Goal: Communication & Community: Answer question/provide support

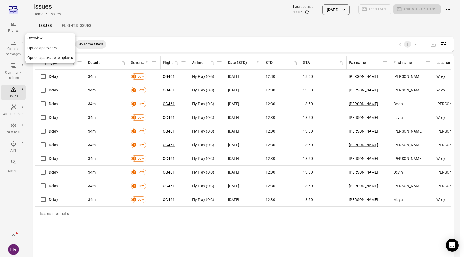
click at [39, 47] on link "Options packages" at bounding box center [50, 48] width 50 height 10
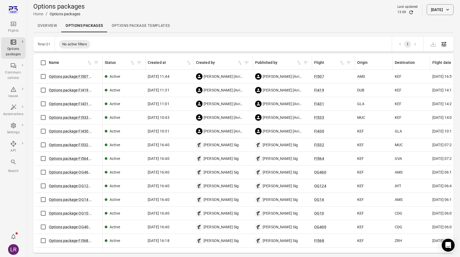
click at [17, 31] on div "Flights" at bounding box center [13, 30] width 20 height 5
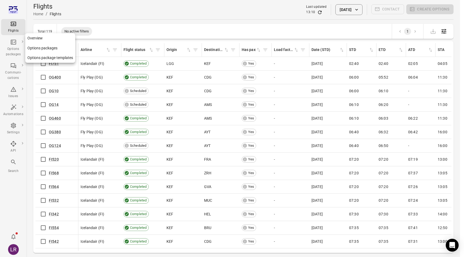
click at [13, 44] on icon "Main navigation" at bounding box center [13, 42] width 6 height 6
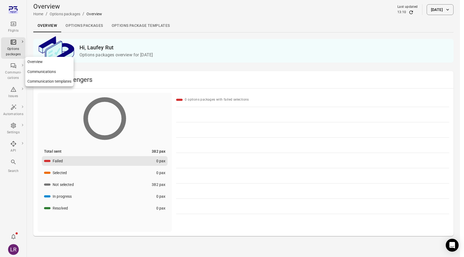
click at [13, 73] on div "Communi-cations" at bounding box center [13, 75] width 20 height 11
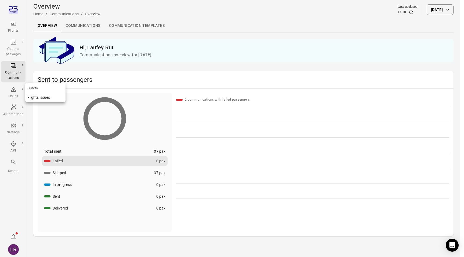
click at [8, 94] on div "Issues" at bounding box center [13, 96] width 20 height 5
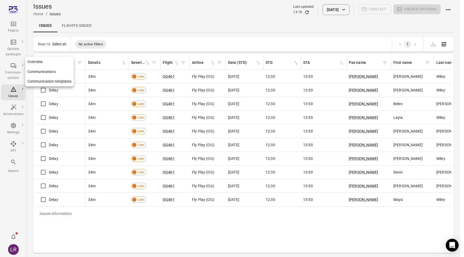
click at [13, 71] on div "Communi-cations" at bounding box center [13, 75] width 20 height 11
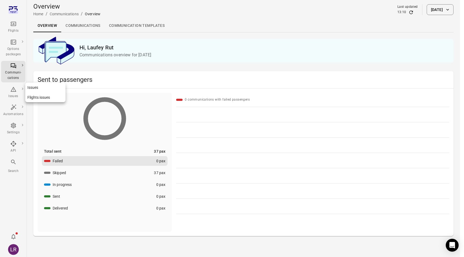
click at [10, 92] on div "Issues" at bounding box center [13, 92] width 20 height 13
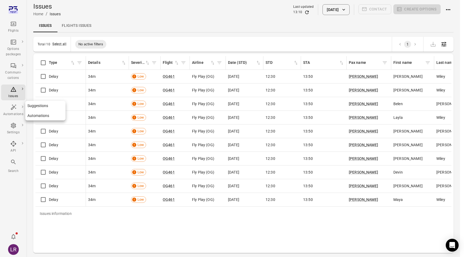
click at [12, 107] on icon "Main navigation" at bounding box center [13, 107] width 6 height 6
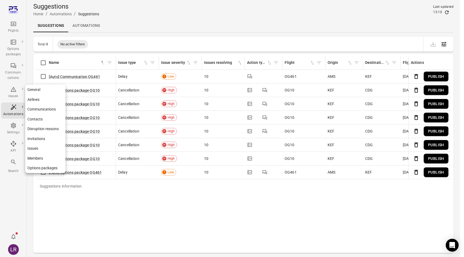
click at [12, 132] on div "Settings" at bounding box center [13, 132] width 20 height 5
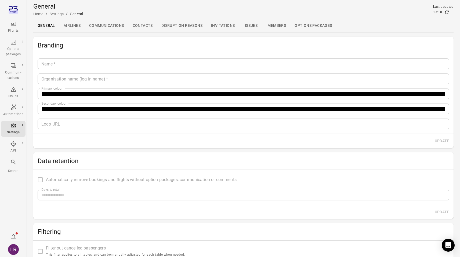
type input "*******"
type input "**********"
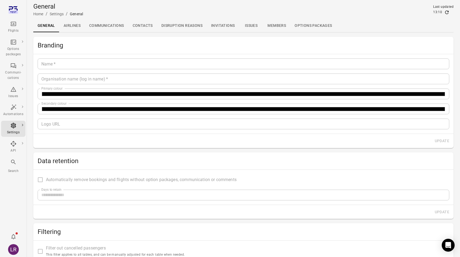
type input "**"
type input "*********"
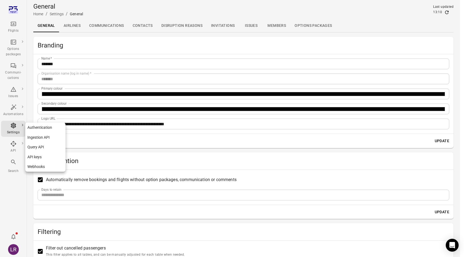
click at [13, 150] on div "API" at bounding box center [13, 150] width 20 height 5
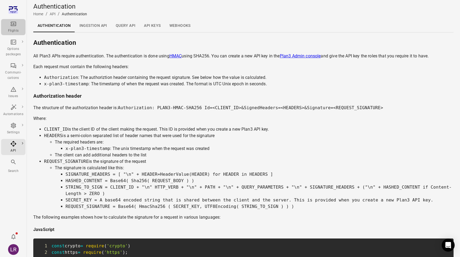
click at [15, 23] on icon "Main navigation" at bounding box center [13, 24] width 6 height 6
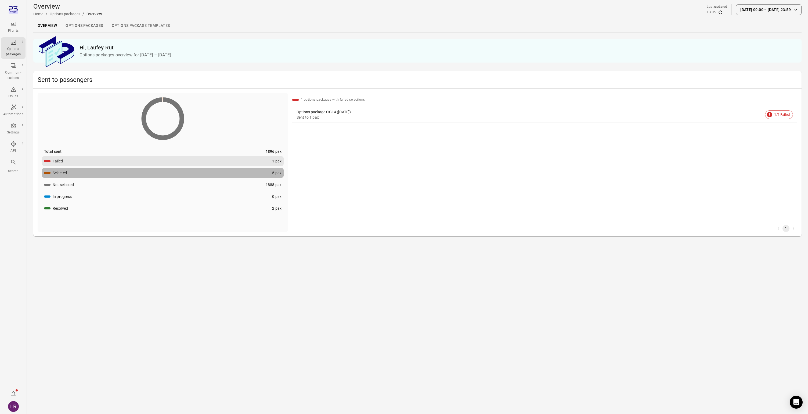
click at [96, 172] on button "Selected 5 pax" at bounding box center [163, 173] width 242 height 10
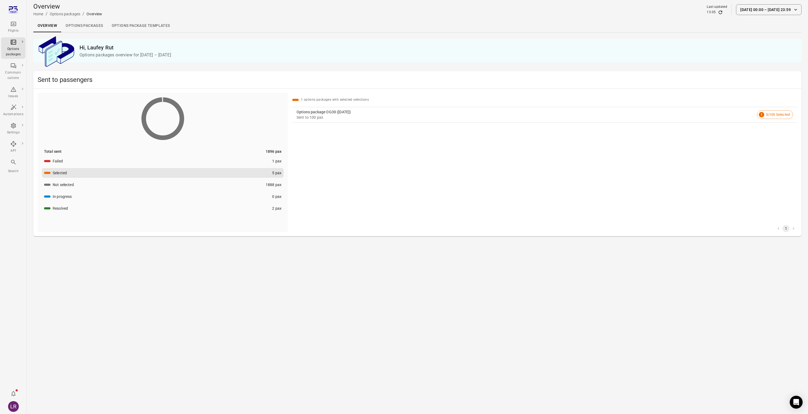
click at [102, 185] on button "Not selected 1888 pax" at bounding box center [163, 185] width 242 height 10
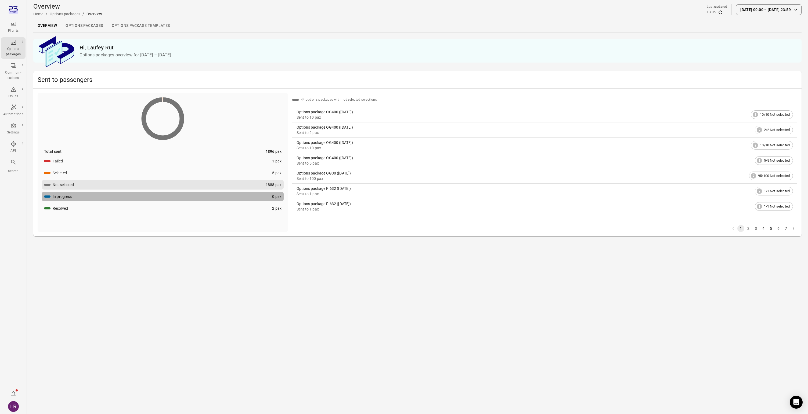
click at [99, 194] on button "In progress 0 pax" at bounding box center [163, 197] width 242 height 10
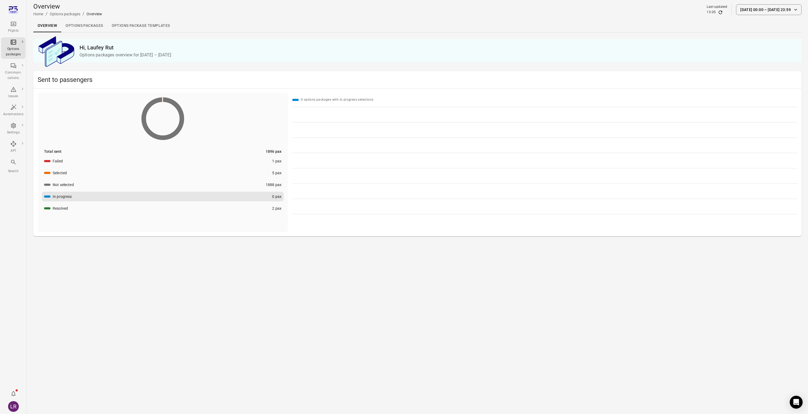
click at [163, 101] on icon at bounding box center [162, 118] width 43 height 43
drag, startPoint x: 164, startPoint y: 100, endPoint x: 157, endPoint y: 111, distance: 12.4
click at [154, 107] on icon at bounding box center [162, 118] width 43 height 43
click at [153, 181] on button "Not selected 1888 pax" at bounding box center [163, 185] width 242 height 10
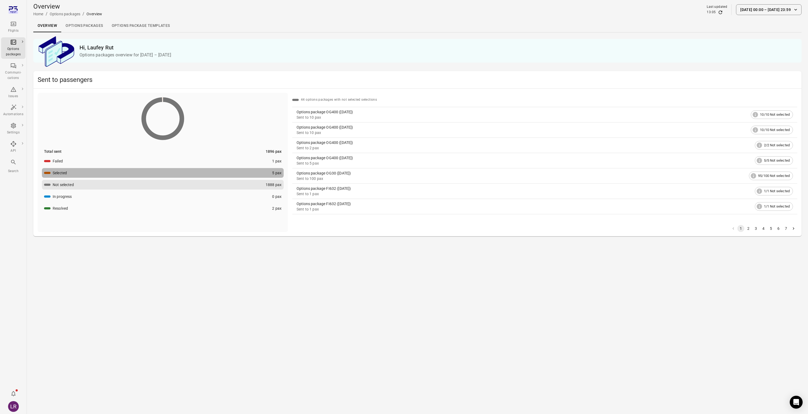
click at [155, 175] on button "Selected 5 pax" at bounding box center [163, 173] width 242 height 10
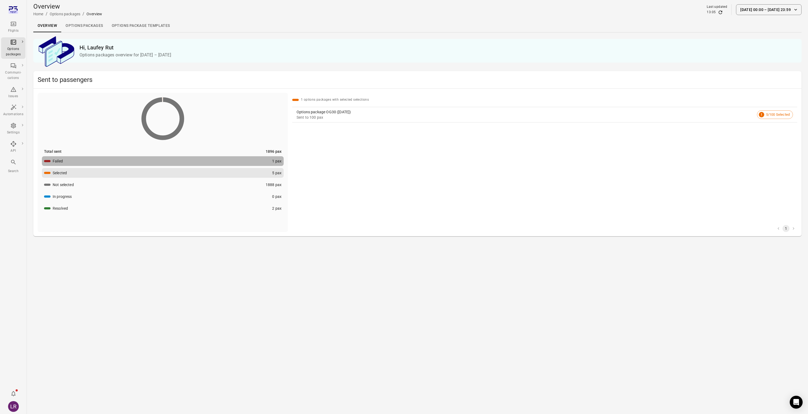
click at [157, 164] on button "Failed 1 pax" at bounding box center [163, 161] width 242 height 10
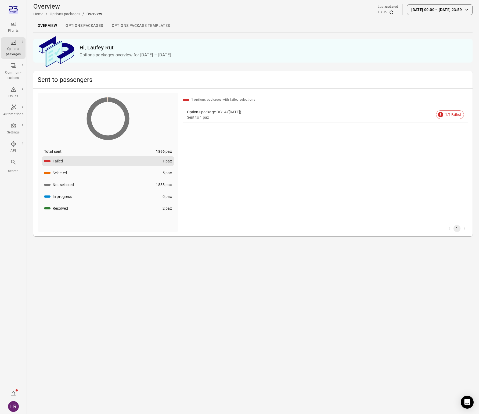
click at [67, 170] on div "Selected" at bounding box center [60, 172] width 14 height 5
click at [97, 121] on icon at bounding box center [107, 118] width 43 height 43
click at [87, 111] on icon at bounding box center [107, 118] width 43 height 43
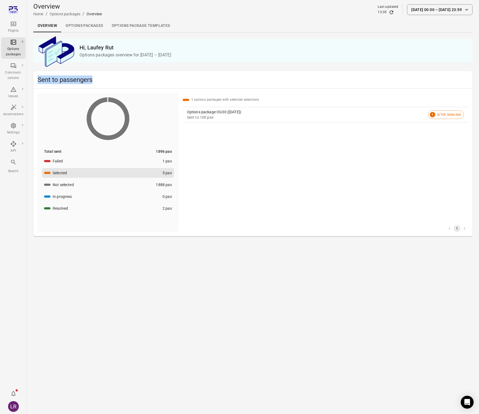
drag, startPoint x: 95, startPoint y: 82, endPoint x: 34, endPoint y: 82, distance: 61.0
click at [34, 82] on div "Sent to passengers" at bounding box center [252, 79] width 439 height 17
copy h2 "Sent to passengers"
click at [96, 160] on button "Failed 1 pax" at bounding box center [108, 161] width 132 height 10
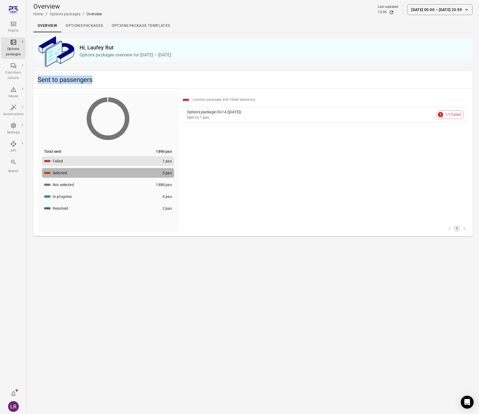
click at [94, 173] on button "Selected 5 pax" at bounding box center [108, 173] width 132 height 10
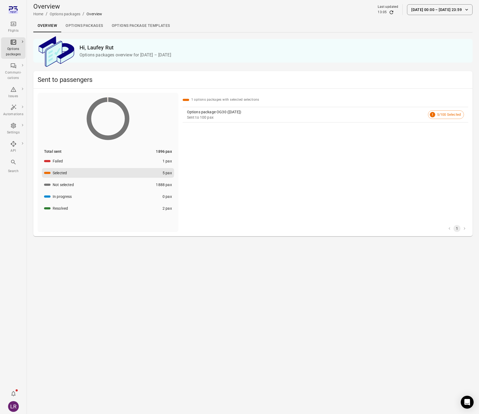
click at [101, 126] on icon at bounding box center [107, 118] width 43 height 43
click at [100, 133] on icon at bounding box center [107, 118] width 43 height 43
click at [114, 163] on button "Failed 1 pax" at bounding box center [108, 161] width 132 height 10
click at [118, 103] on icon at bounding box center [107, 118] width 43 height 43
click at [122, 176] on button "Selected 5 pax" at bounding box center [108, 173] width 132 height 10
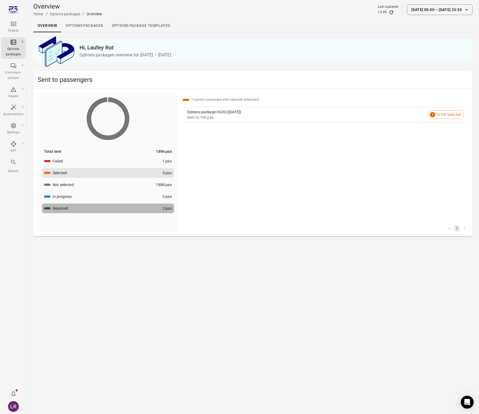
click at [124, 205] on button "Resolved 2 pax" at bounding box center [108, 209] width 132 height 10
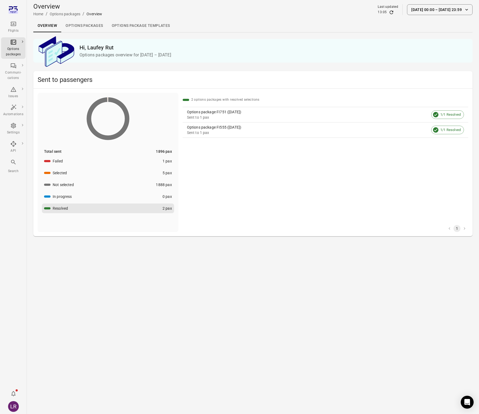
click at [456, 10] on button "3 Sep 00:00 – 17 Sep 23:59" at bounding box center [440, 9] width 66 height 11
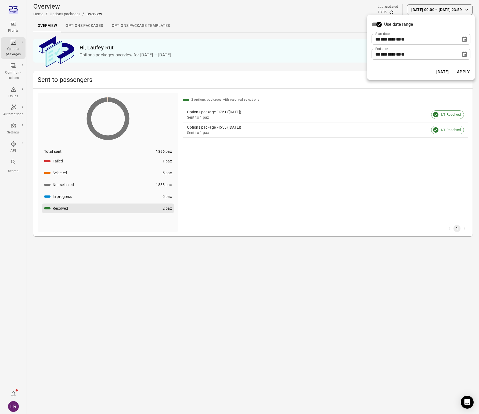
click at [465, 42] on icon "Choose date, selected date is Sep 3, 2025" at bounding box center [464, 39] width 6 height 6
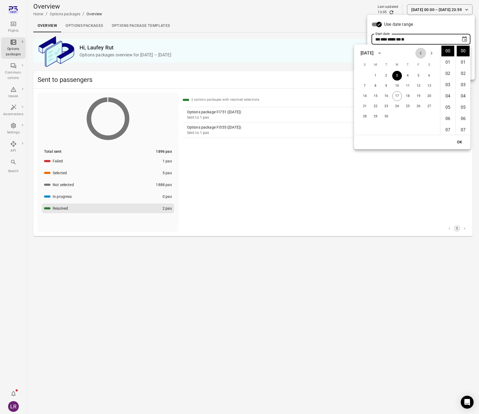
click at [421, 51] on icon "Previous month" at bounding box center [420, 53] width 6 height 6
click at [418, 77] on button "1" at bounding box center [419, 76] width 10 height 10
type input "**********"
click at [460, 144] on button "OK" at bounding box center [459, 142] width 17 height 10
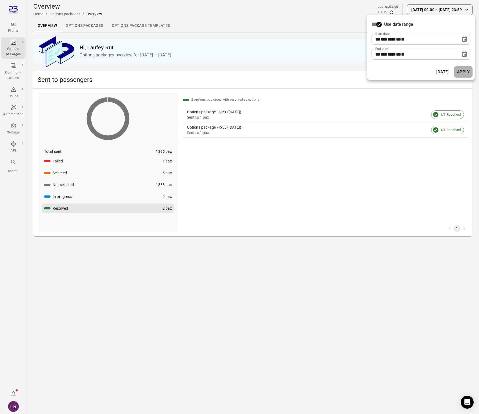
click at [464, 71] on button "Apply" at bounding box center [463, 71] width 19 height 11
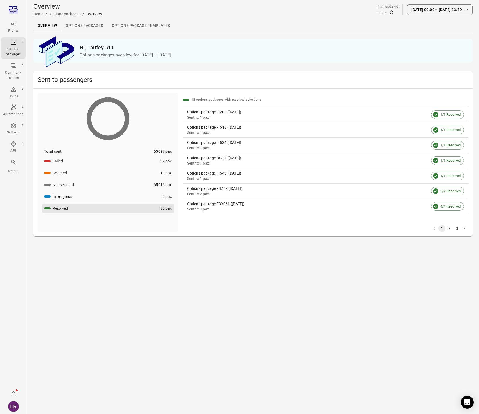
click at [123, 168] on ul "Failed 32 pax Selected 10 pax Not selected 65016 pax In progress 0 pax Resolved…" at bounding box center [108, 184] width 132 height 57
click at [123, 176] on button "Selected 10 pax" at bounding box center [108, 173] width 132 height 10
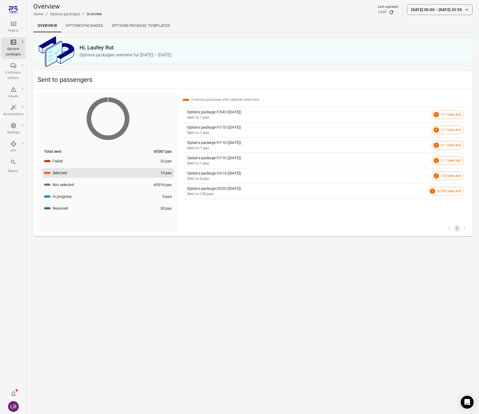
click at [124, 167] on ul "Failed 32 pax Selected 10 pax Not selected 65016 pax In progress 0 pax Resolved…" at bounding box center [108, 184] width 132 height 57
click at [124, 163] on button "Failed 32 pax" at bounding box center [108, 161] width 132 height 10
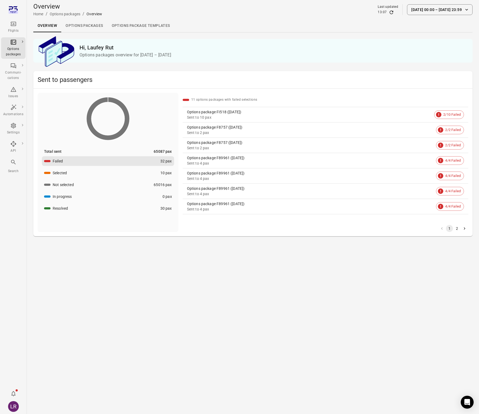
click at [113, 102] on icon at bounding box center [107, 118] width 43 height 43
click at [103, 102] on icon at bounding box center [107, 118] width 43 height 43
click at [463, 9] on button "1 Aug 00:00 – 17 Sep 23:59" at bounding box center [440, 9] width 66 height 11
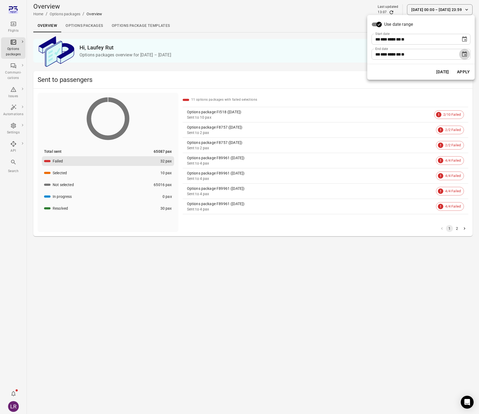
click at [463, 53] on icon "Choose date, selected date is Sep 17, 2025" at bounding box center [464, 54] width 6 height 6
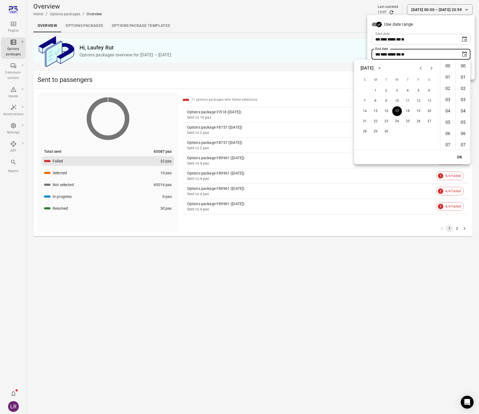
scroll to position [666, 0]
click at [423, 67] on icon "Previous month" at bounding box center [420, 68] width 6 height 6
click at [423, 67] on div at bounding box center [426, 68] width 6 height 11
click at [409, 99] on button "7" at bounding box center [408, 101] width 10 height 10
type input "**********"
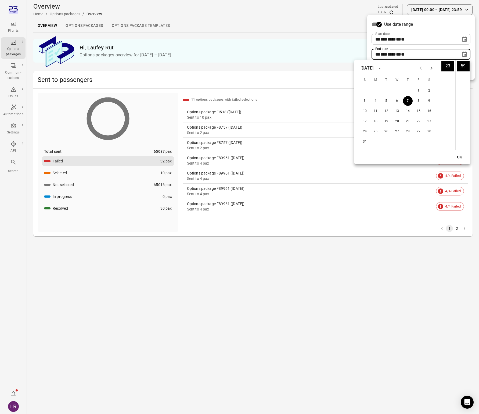
click at [461, 155] on button "OK" at bounding box center [459, 157] width 17 height 10
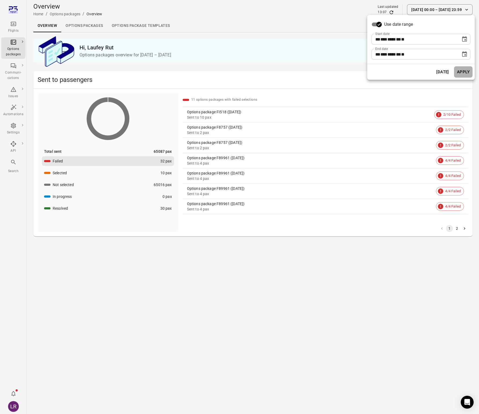
click at [462, 70] on button "Apply" at bounding box center [463, 71] width 19 height 11
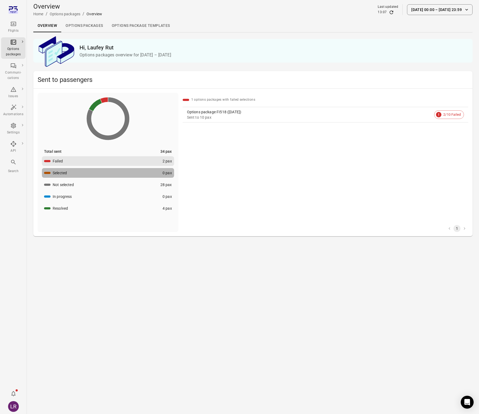
click at [143, 171] on button "Selected 0 pax" at bounding box center [108, 173] width 132 height 10
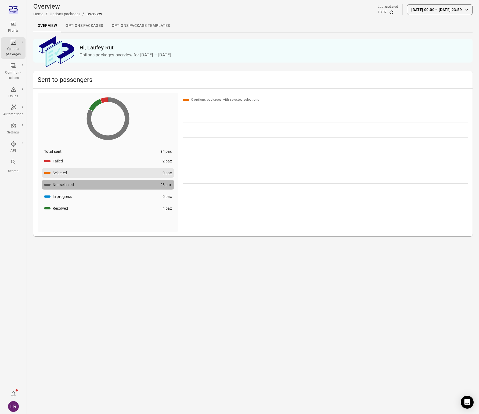
click at [141, 183] on button "Not selected 28 pax" at bounding box center [108, 185] width 132 height 10
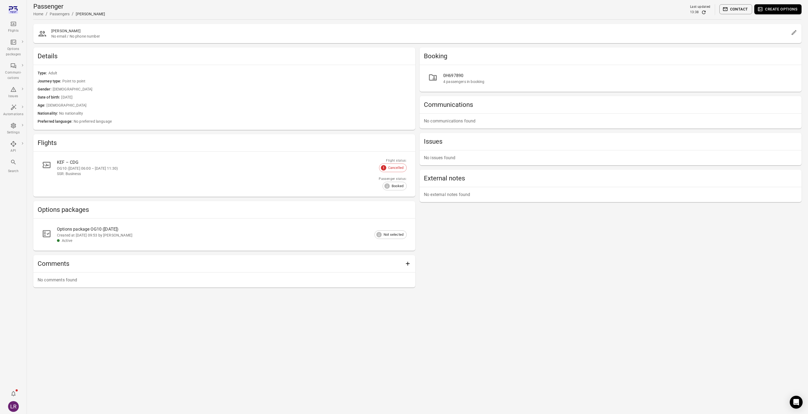
click at [785, 11] on button "Create options" at bounding box center [777, 9] width 47 height 10
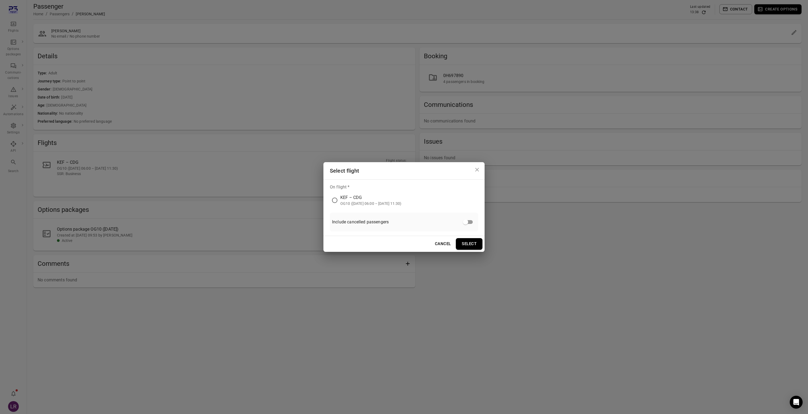
click at [476, 171] on icon "Close dialog" at bounding box center [477, 170] width 6 height 6
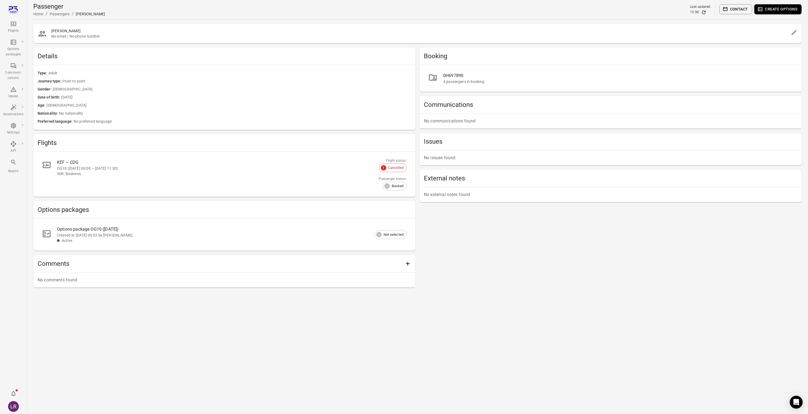
click at [738, 11] on button "Contact" at bounding box center [735, 9] width 33 height 10
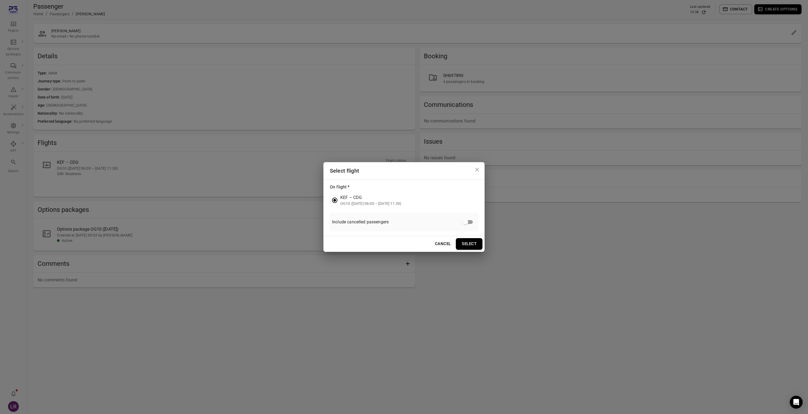
click at [477, 243] on button "Select" at bounding box center [469, 243] width 27 height 11
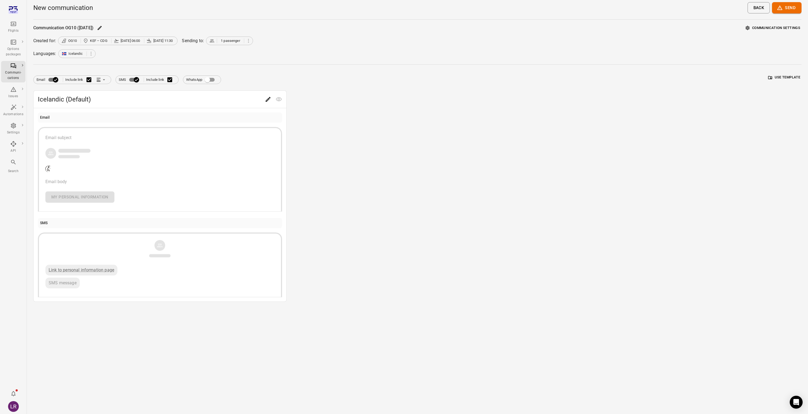
click at [266, 101] on icon "Edit" at bounding box center [268, 99] width 6 height 6
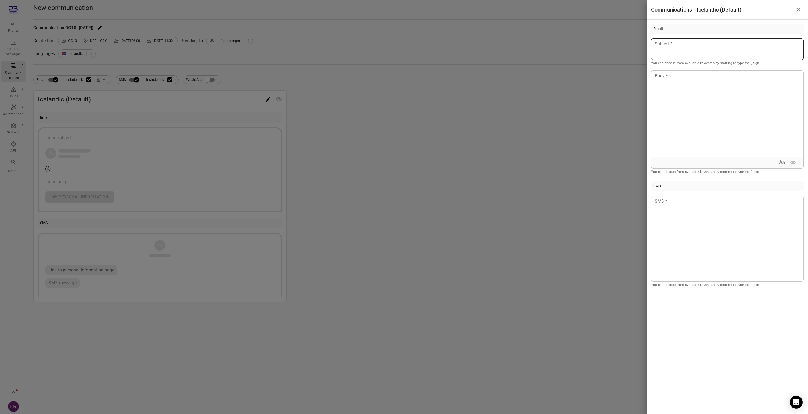
click at [700, 52] on div at bounding box center [727, 48] width 153 height 21
click at [618, 219] on div at bounding box center [404, 207] width 808 height 414
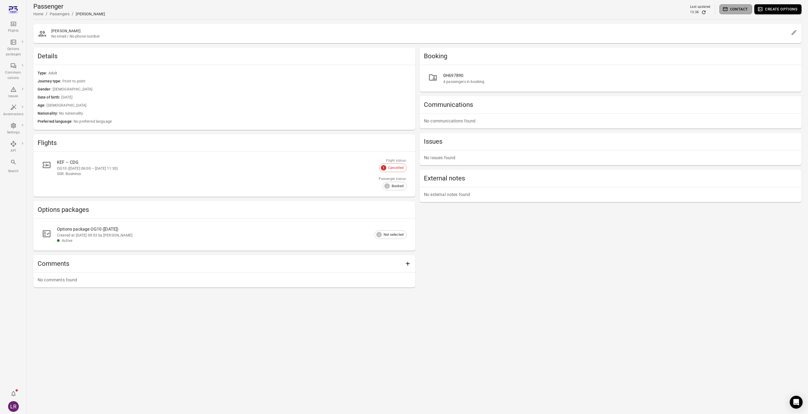
click at [742, 5] on button "Contact" at bounding box center [735, 9] width 33 height 10
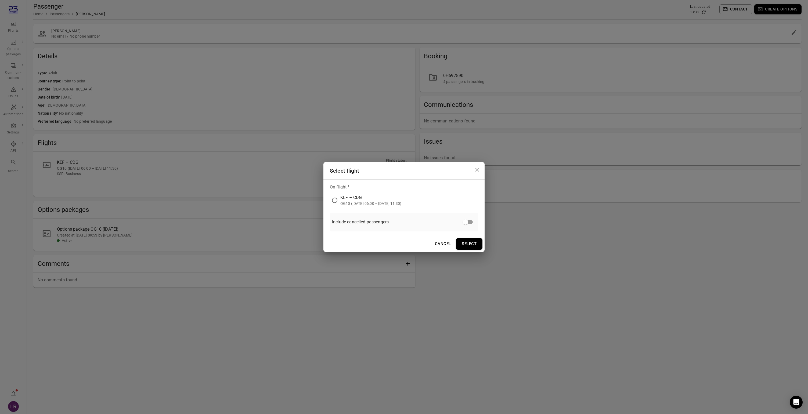
click at [476, 168] on icon "Close dialog" at bounding box center [477, 170] width 6 height 6
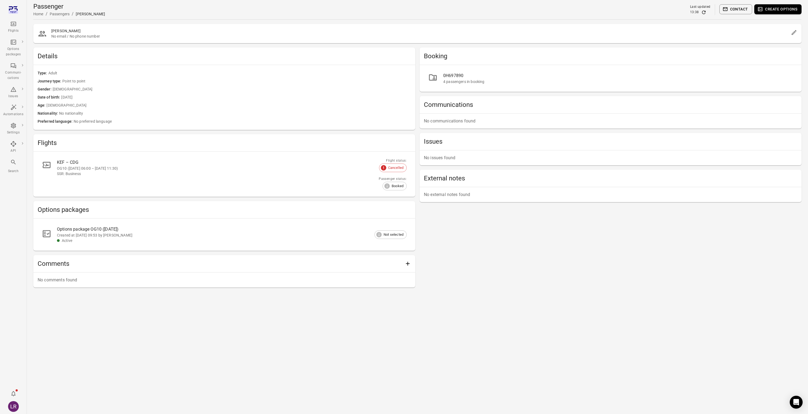
click at [772, 12] on button "Create options" at bounding box center [777, 9] width 47 height 10
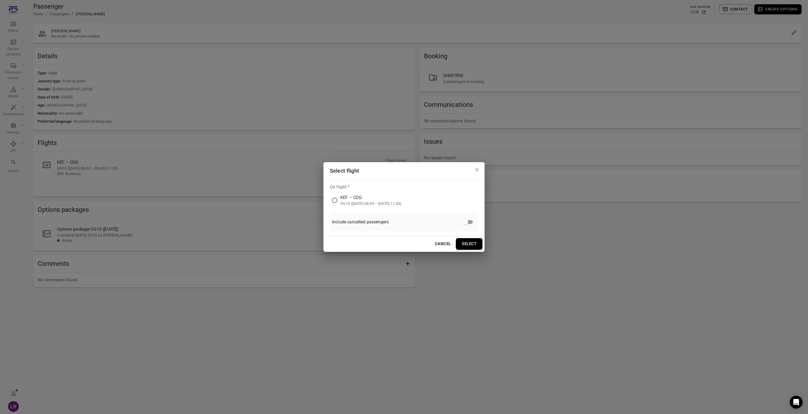
click at [477, 167] on icon "Close dialog" at bounding box center [477, 170] width 6 height 6
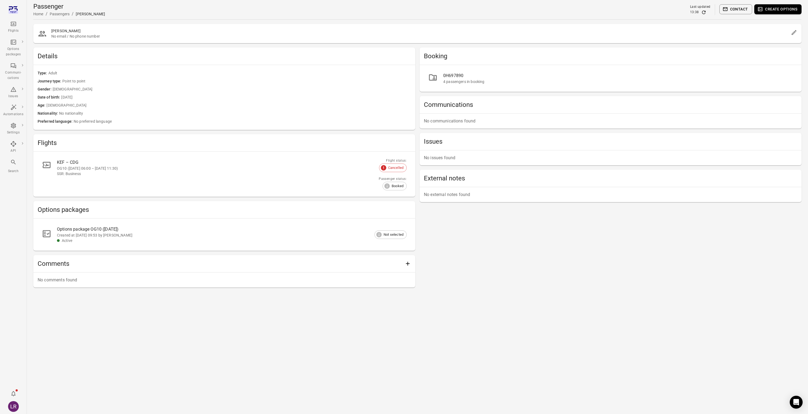
click at [734, 11] on button "Contact" at bounding box center [735, 9] width 33 height 10
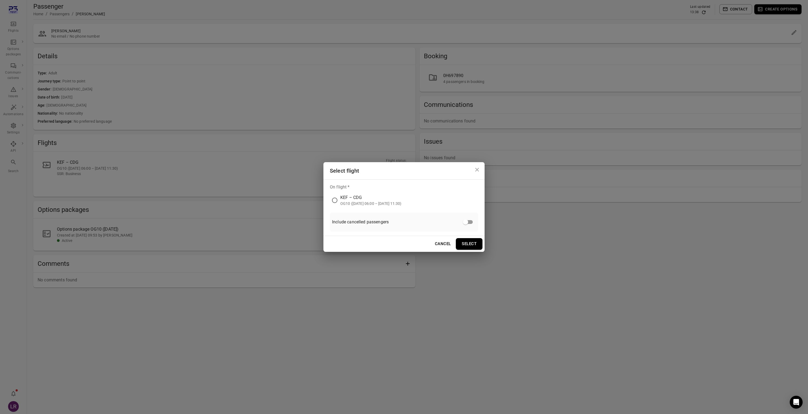
click at [356, 205] on div "OG10 (17 Sep 2025 06:00 – 17 Sep 2025 11:30)" at bounding box center [370, 203] width 61 height 5
click at [468, 249] on button "Select" at bounding box center [469, 243] width 27 height 11
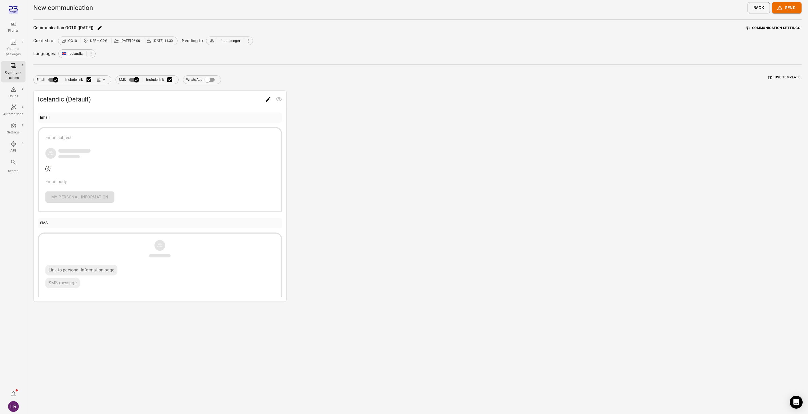
click at [269, 103] on body "Flights Options packages Communi-cations Issues Automations Settings API Search…" at bounding box center [404, 207] width 808 height 414
click at [269, 98] on icon "Edit" at bounding box center [268, 99] width 6 height 6
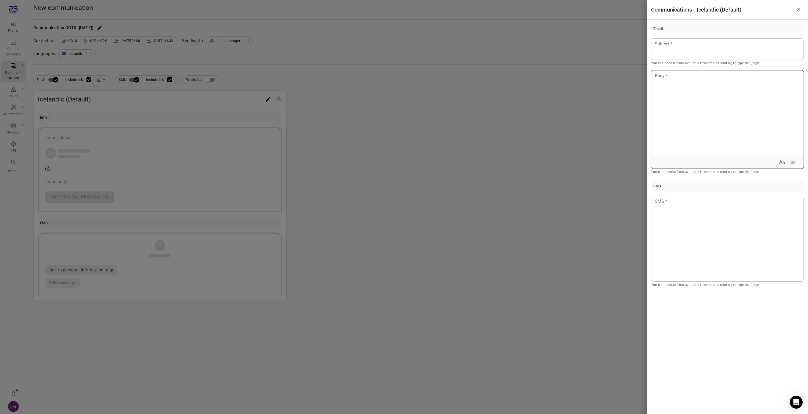
click at [734, 98] on div at bounding box center [727, 114] width 152 height 86
click at [676, 45] on p at bounding box center [727, 44] width 145 height 6
click at [660, 87] on span "****" at bounding box center [658, 87] width 7 height 4
click at [660, 100] on p "******" at bounding box center [727, 97] width 145 height 6
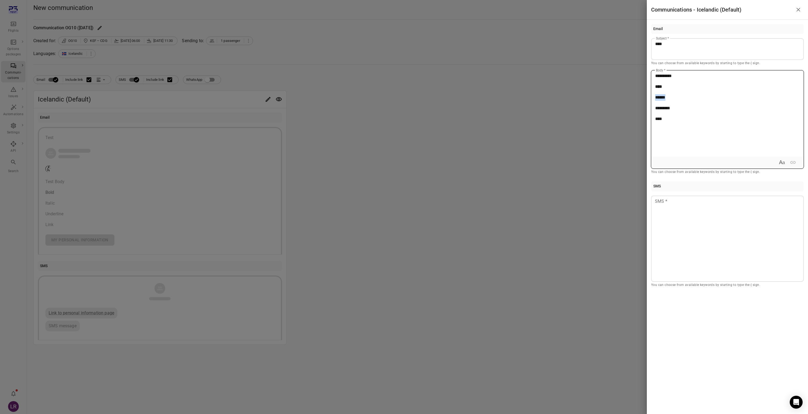
click at [660, 100] on p "******" at bounding box center [727, 97] width 145 height 6
click at [660, 110] on span "*********" at bounding box center [662, 108] width 15 height 4
click at [660, 111] on p "*********" at bounding box center [727, 108] width 145 height 6
click at [659, 120] on span "****" at bounding box center [658, 119] width 7 height 4
click at [659, 121] on span "****" at bounding box center [658, 119] width 7 height 4
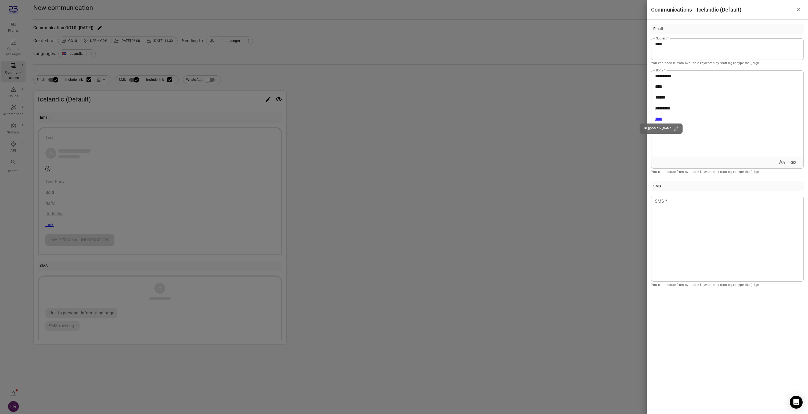
click at [511, 217] on div at bounding box center [404, 207] width 808 height 414
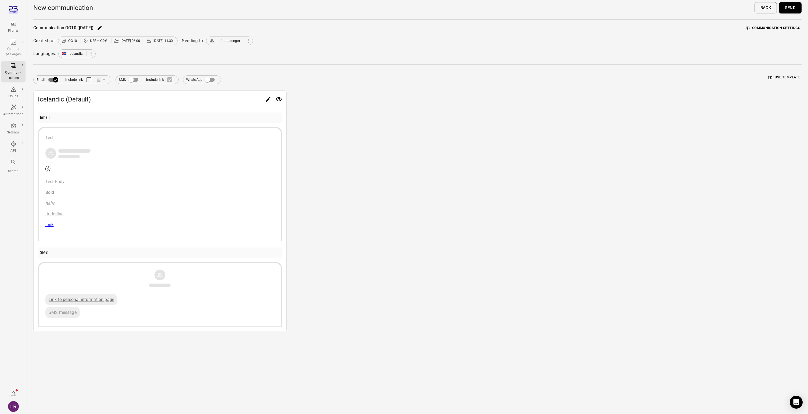
click at [786, 9] on button "Send" at bounding box center [790, 7] width 23 height 11
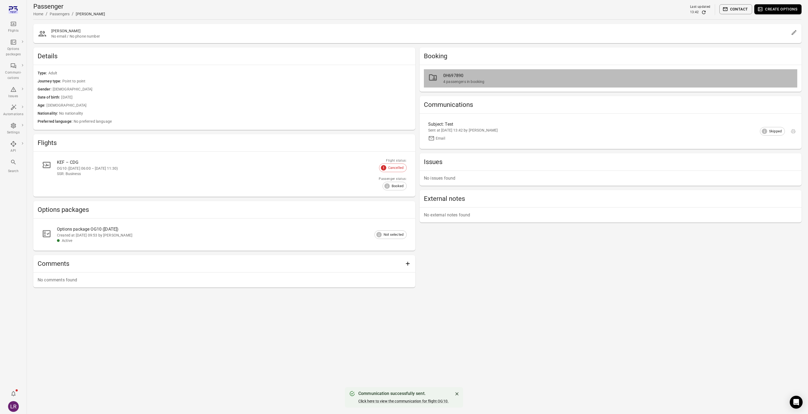
click at [445, 82] on div "4 passengers in booking" at bounding box center [618, 81] width 350 height 5
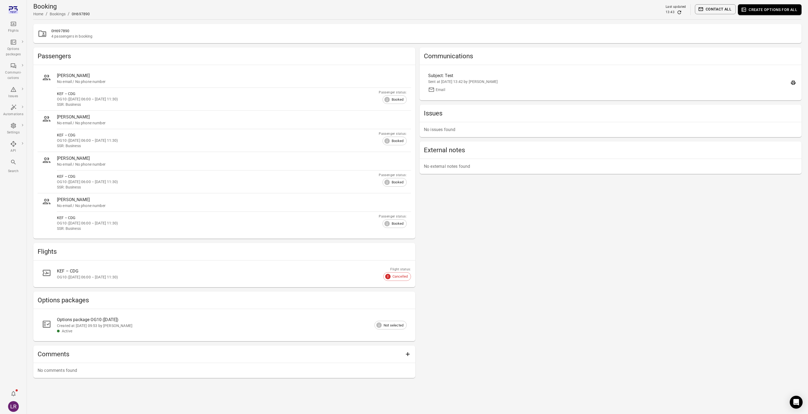
click at [719, 11] on button "Contact all" at bounding box center [715, 9] width 41 height 10
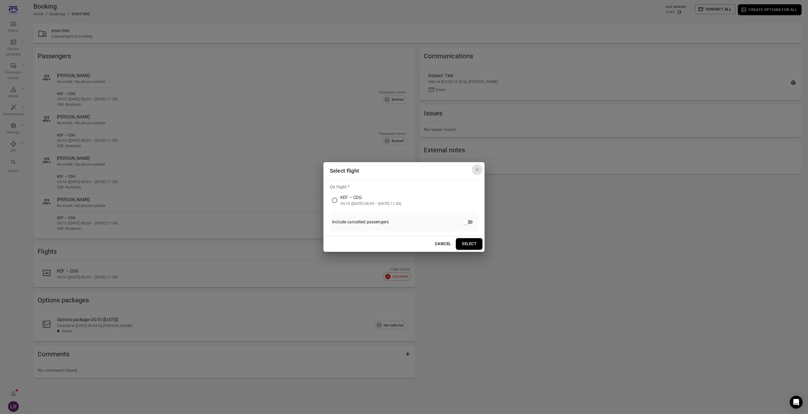
click at [478, 168] on icon "Close dialog" at bounding box center [477, 170] width 6 height 6
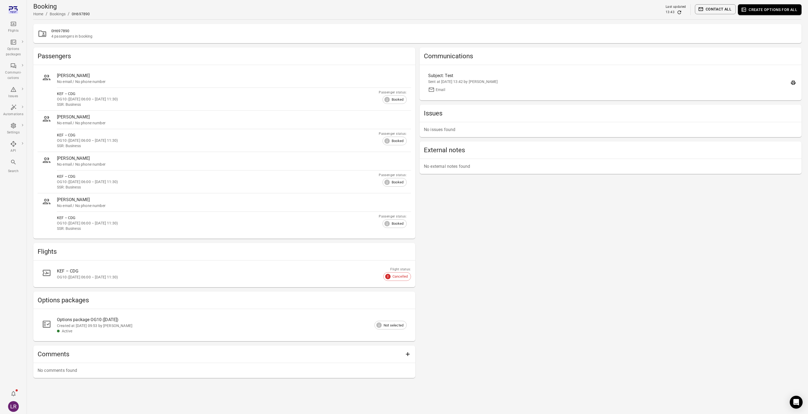
click at [108, 323] on div "Options package OG10 (17 Sep)" at bounding box center [227, 320] width 341 height 6
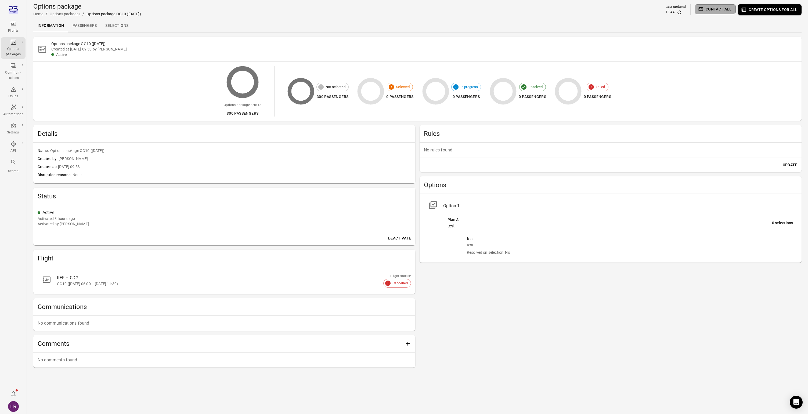
click at [730, 6] on button "Contact all" at bounding box center [715, 9] width 41 height 10
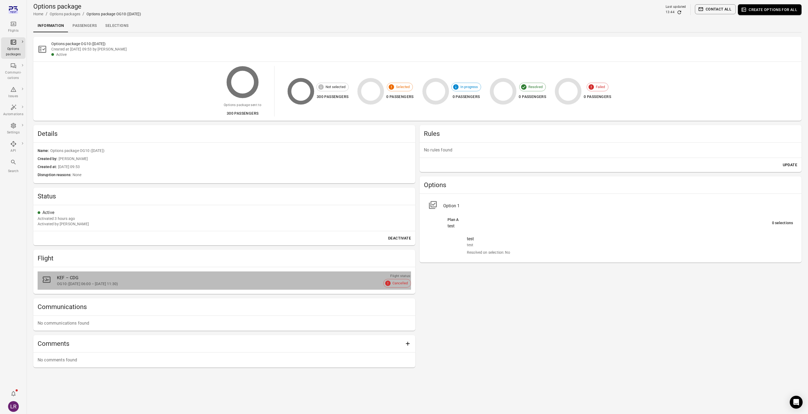
click at [100, 285] on div "OG10 (17 Sep 2025 06:00 – 17 Sep 2025 11:30)" at bounding box center [227, 283] width 341 height 5
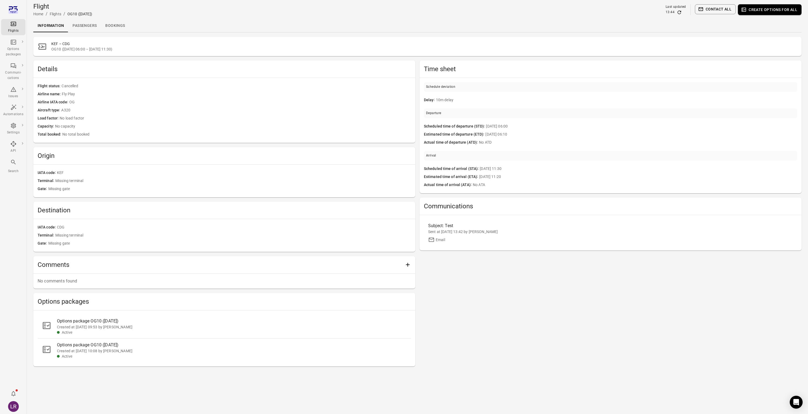
click at [726, 8] on button "Contact all" at bounding box center [715, 9] width 41 height 10
click at [92, 28] on link "Passengers" at bounding box center [84, 25] width 33 height 13
